Goal: Task Accomplishment & Management: Use online tool/utility

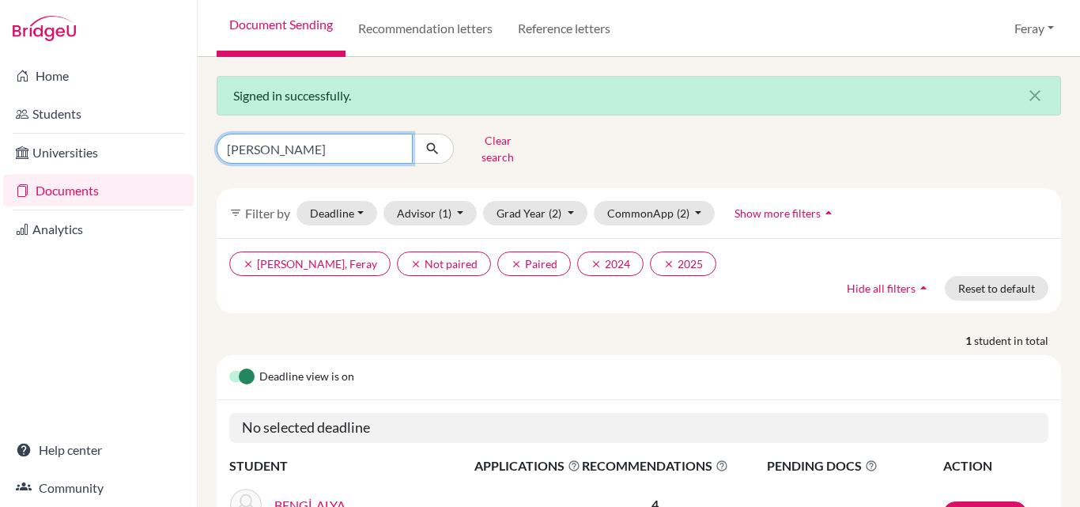
click at [354, 135] on input "[PERSON_NAME]" at bounding box center [315, 149] width 196 height 30
type input "a"
type input "[PERSON_NAME]"
click button "submit" at bounding box center [433, 149] width 42 height 30
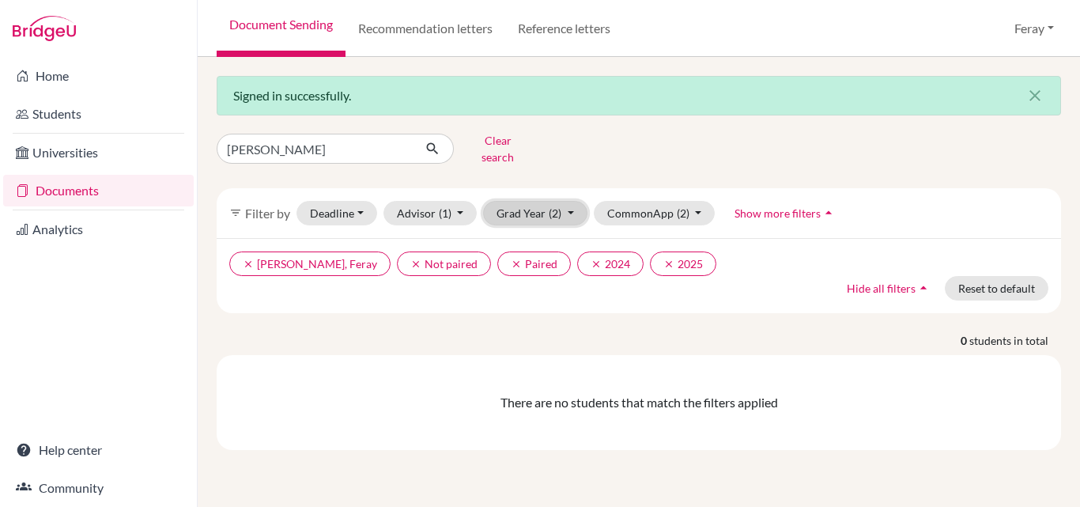
click at [559, 206] on span "(2)" at bounding box center [555, 212] width 13 height 13
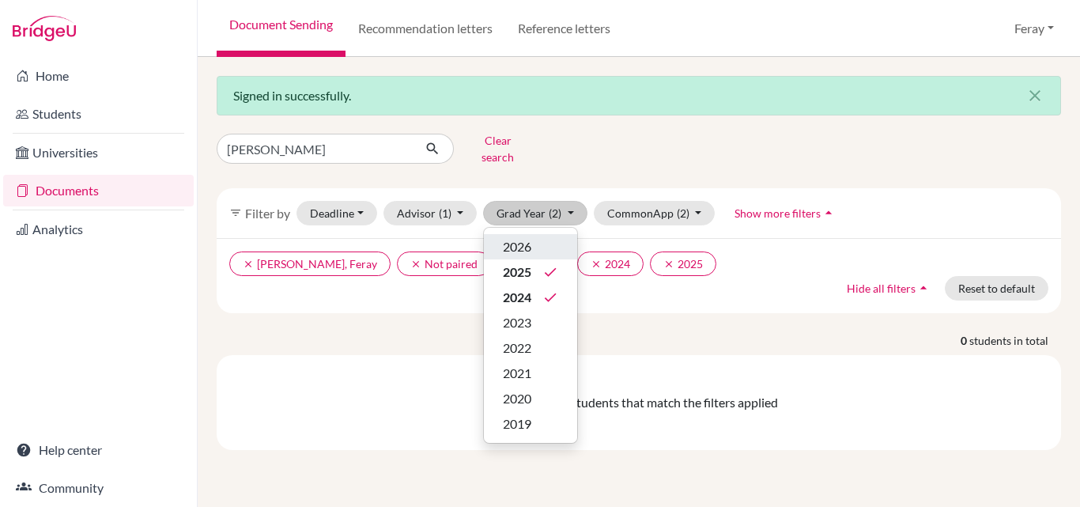
click at [536, 237] on div "2026" at bounding box center [530, 246] width 55 height 19
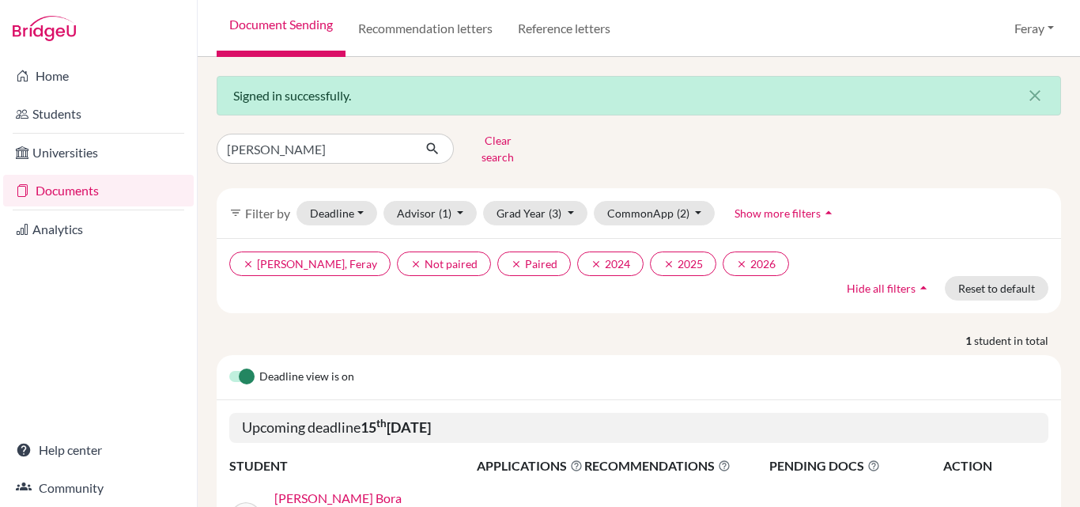
scroll to position [125, 0]
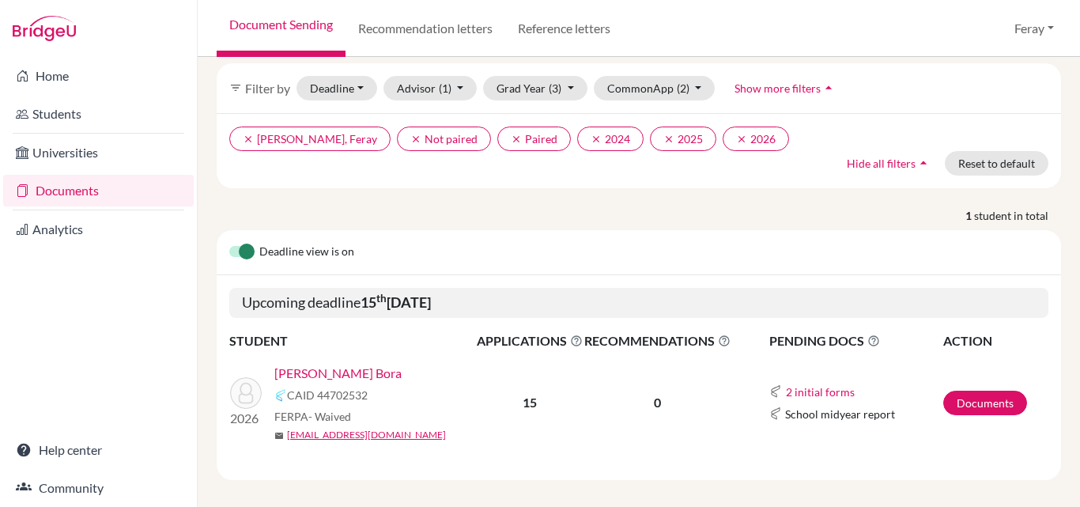
click at [322, 364] on link "[PERSON_NAME] Bora" at bounding box center [337, 373] width 127 height 19
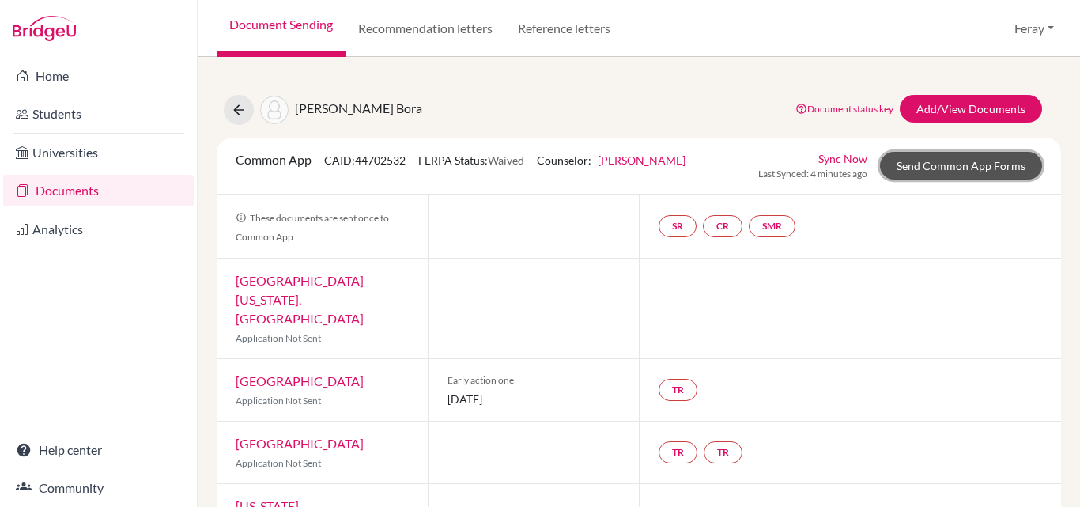
click at [937, 161] on link "Send Common App Forms" at bounding box center [961, 166] width 162 height 28
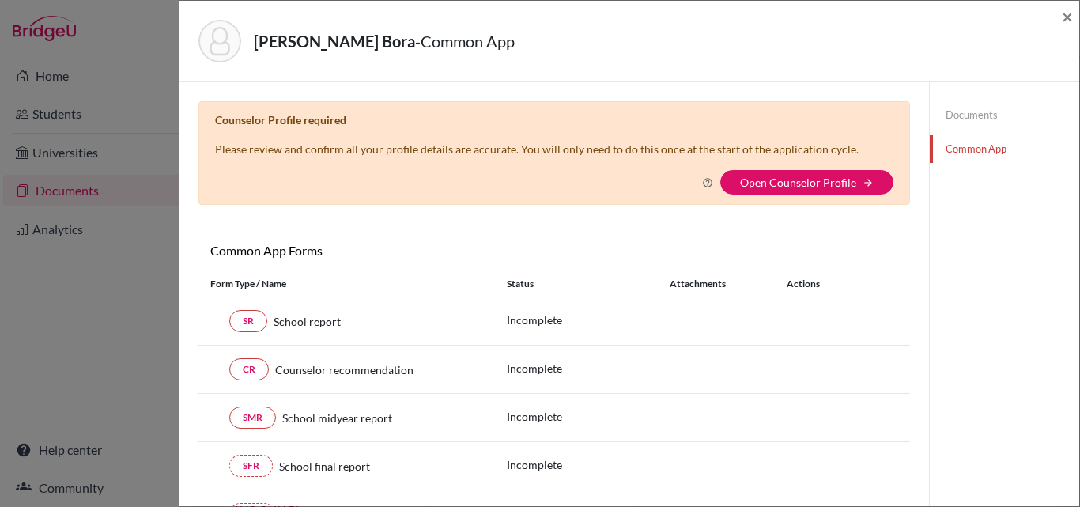
click at [865, 199] on div "Counselor Profile required Please review and confirm all your profile details a…" at bounding box center [554, 153] width 712 height 104
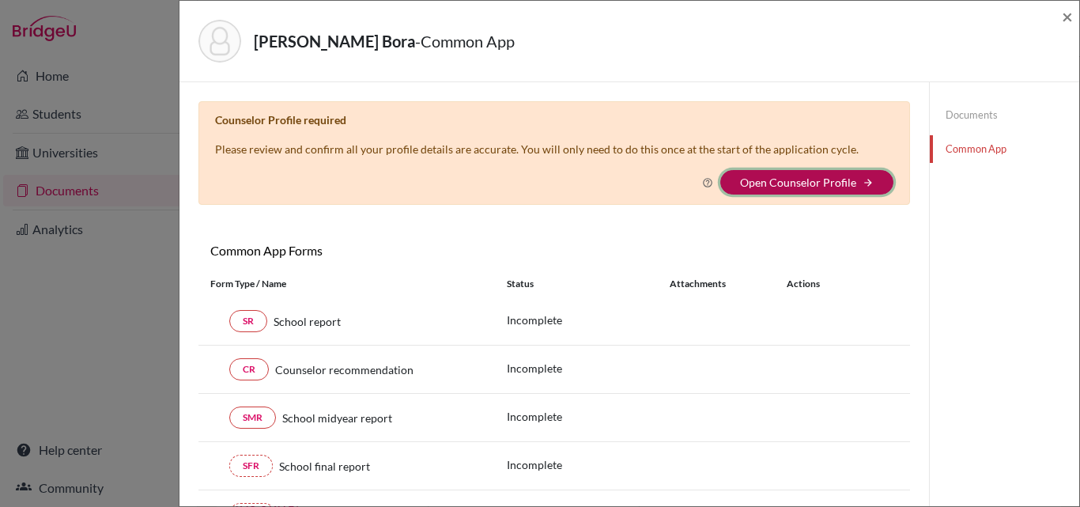
click at [820, 189] on button "Open Counselor Profile arrow_forward" at bounding box center [806, 182] width 173 height 25
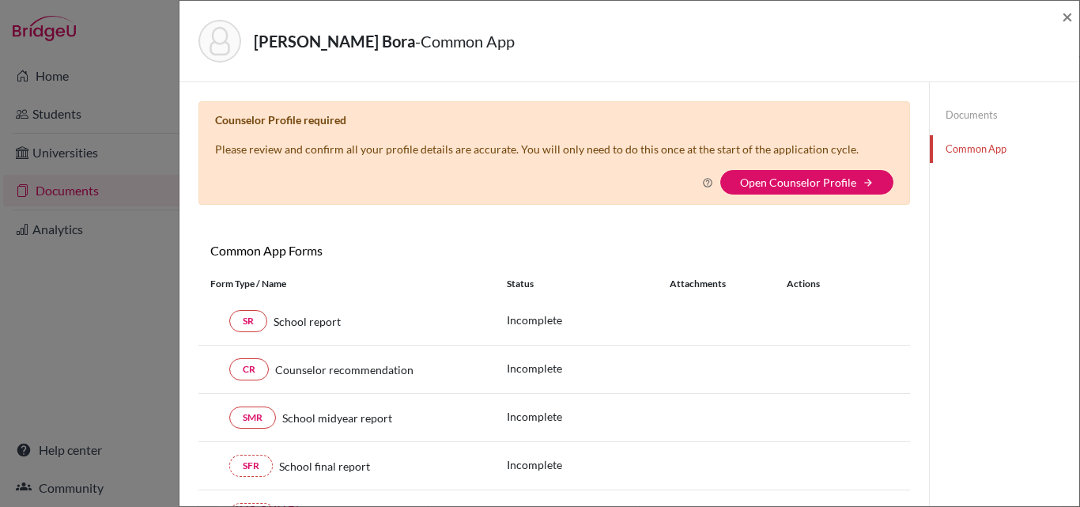
click at [965, 151] on link "Common App" at bounding box center [1004, 149] width 149 height 28
click at [972, 116] on link "Documents" at bounding box center [1004, 115] width 149 height 28
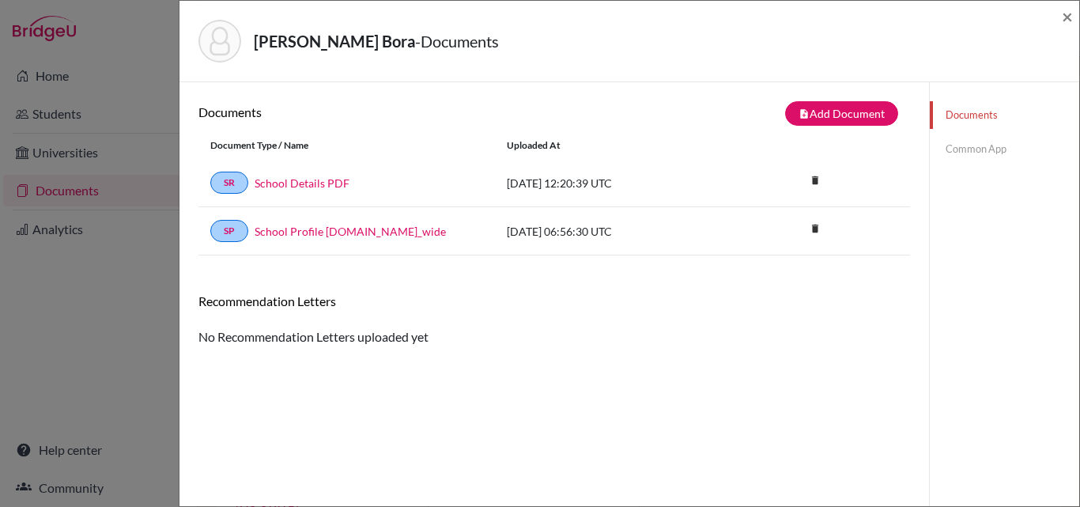
click at [946, 148] on link "Common App" at bounding box center [1004, 149] width 149 height 28
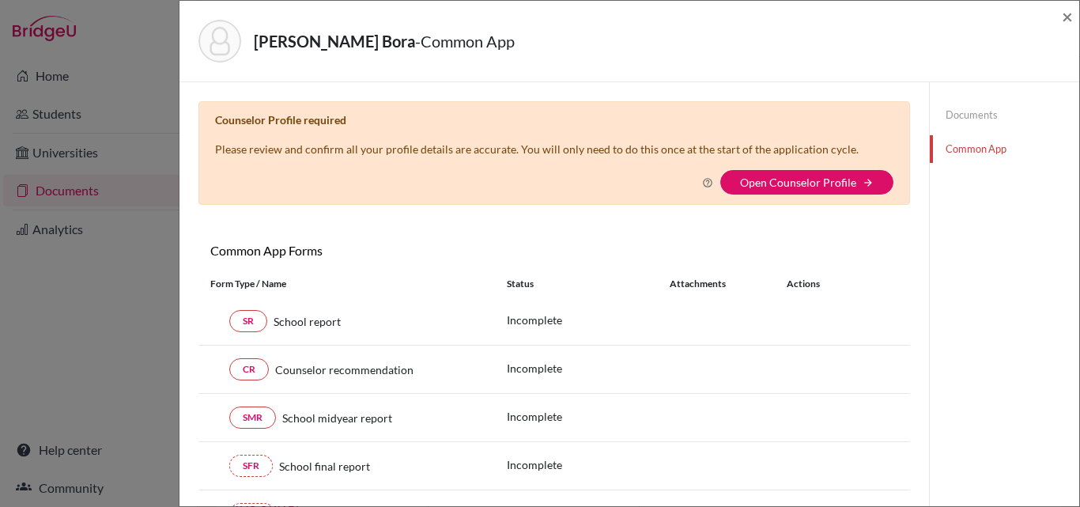
click at [115, 198] on div "Duman, Mert Bora - Common App × × Counselor Profile required Please review and …" at bounding box center [540, 253] width 1080 height 507
click at [1067, 17] on span "×" at bounding box center [1067, 16] width 11 height 23
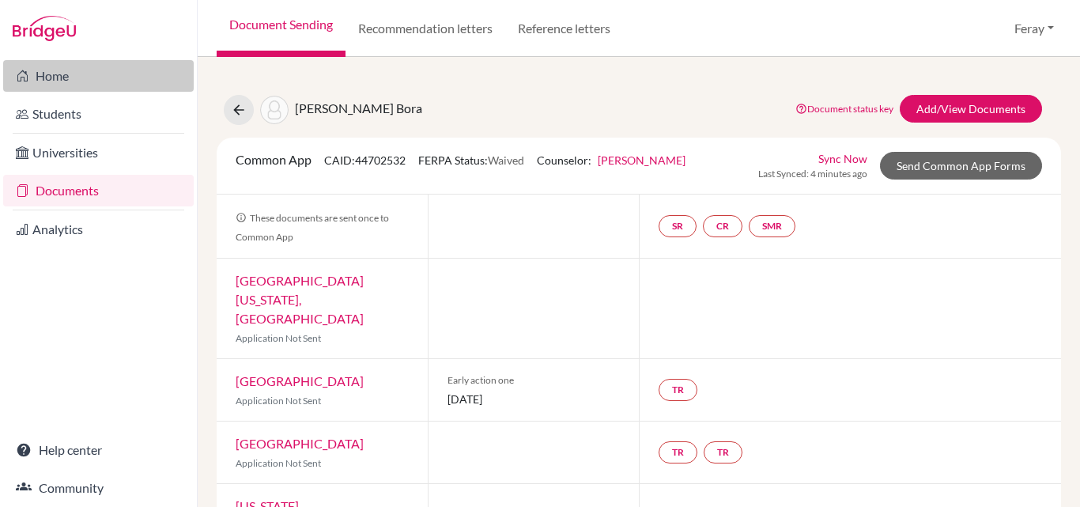
click at [55, 78] on link "Home" at bounding box center [98, 76] width 191 height 32
